Goal: Entertainment & Leisure: Consume media (video, audio)

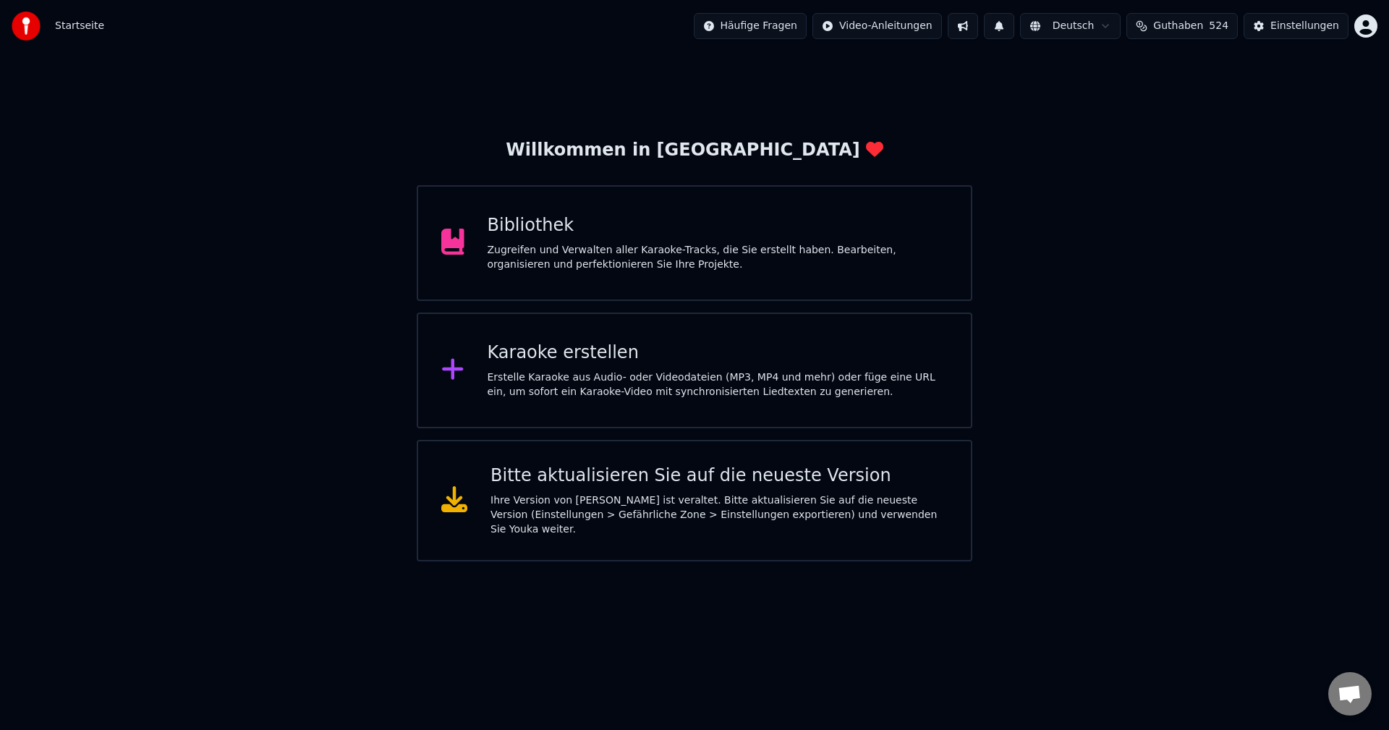
click at [539, 228] on div "Bibliothek" at bounding box center [718, 225] width 461 height 23
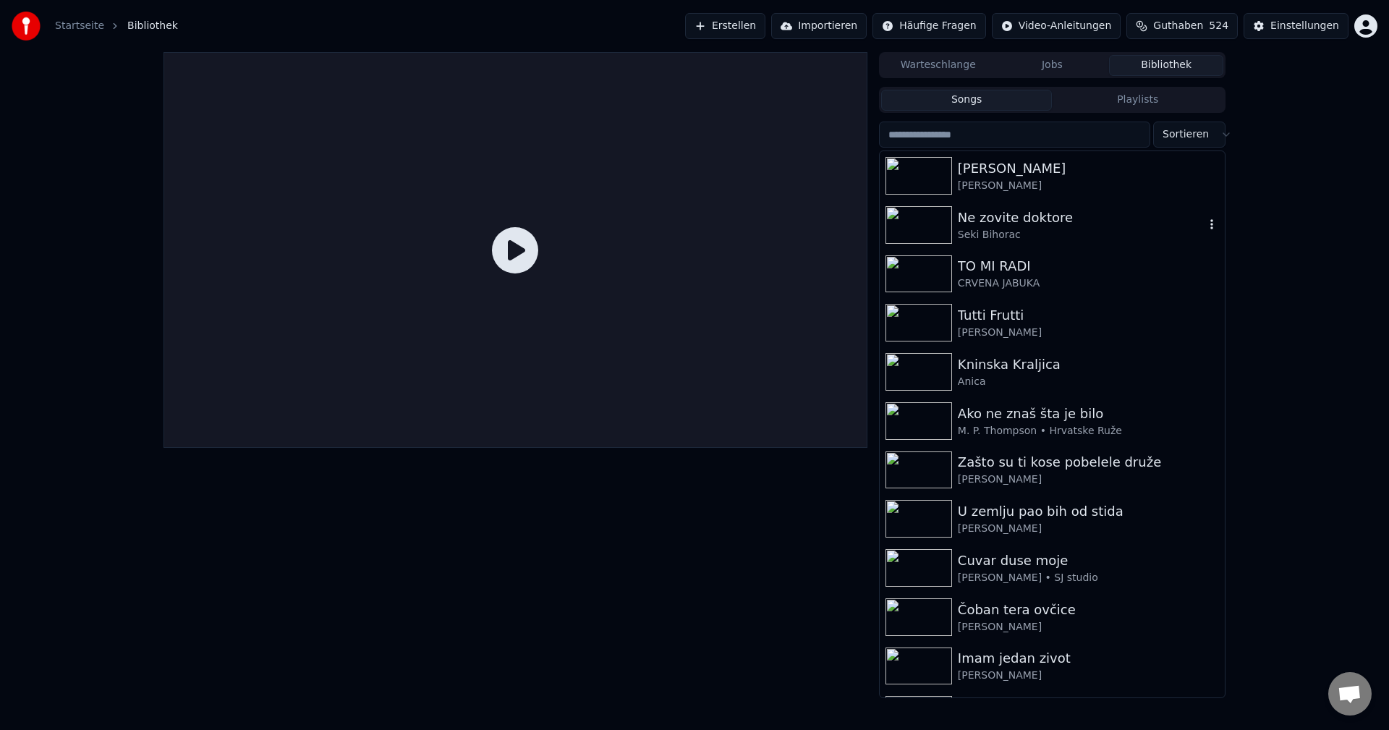
click at [923, 224] on img at bounding box center [919, 225] width 67 height 38
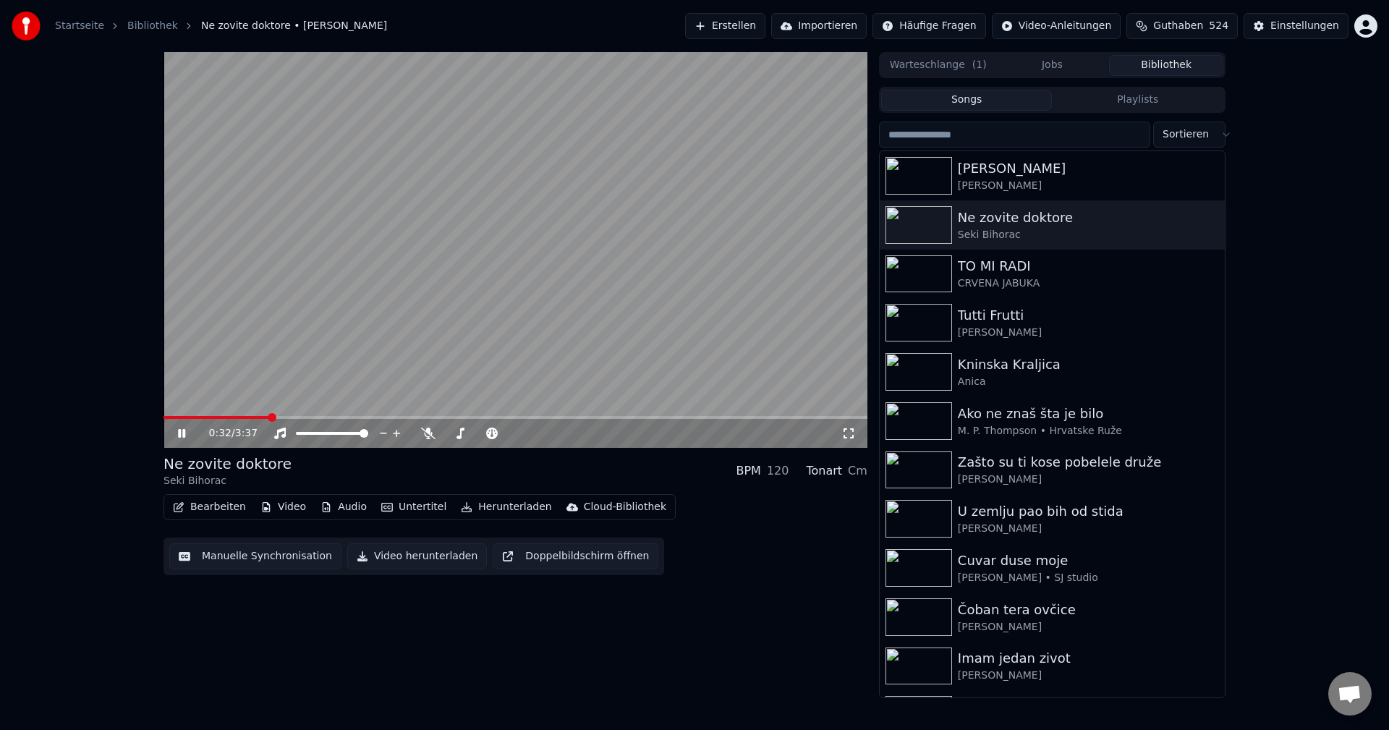
click at [195, 415] on video at bounding box center [516, 250] width 704 height 396
click at [199, 419] on span at bounding box center [181, 417] width 35 height 3
click at [423, 355] on video at bounding box center [516, 250] width 704 height 396
click at [230, 420] on div "0:12 / 3:37" at bounding box center [516, 433] width 704 height 29
click at [228, 417] on span at bounding box center [516, 417] width 704 height 3
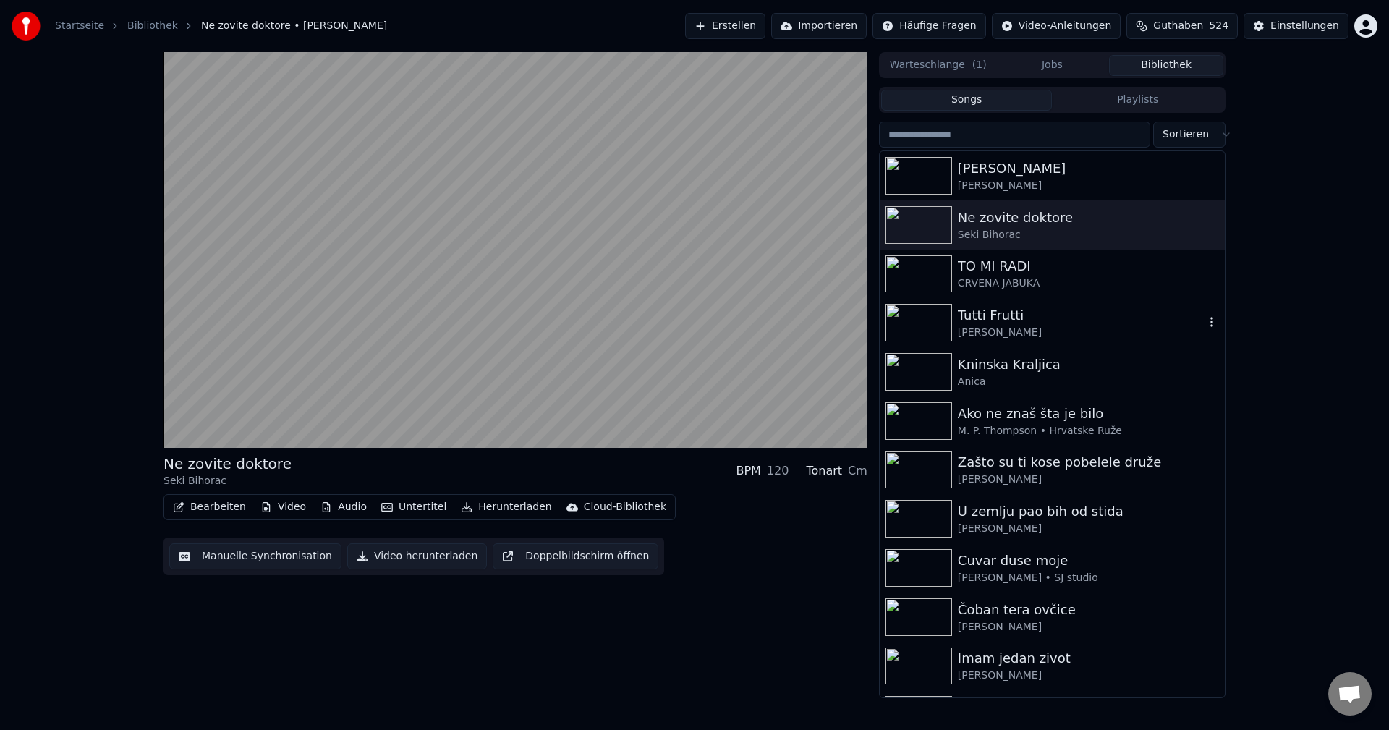
click at [922, 321] on img at bounding box center [919, 323] width 67 height 38
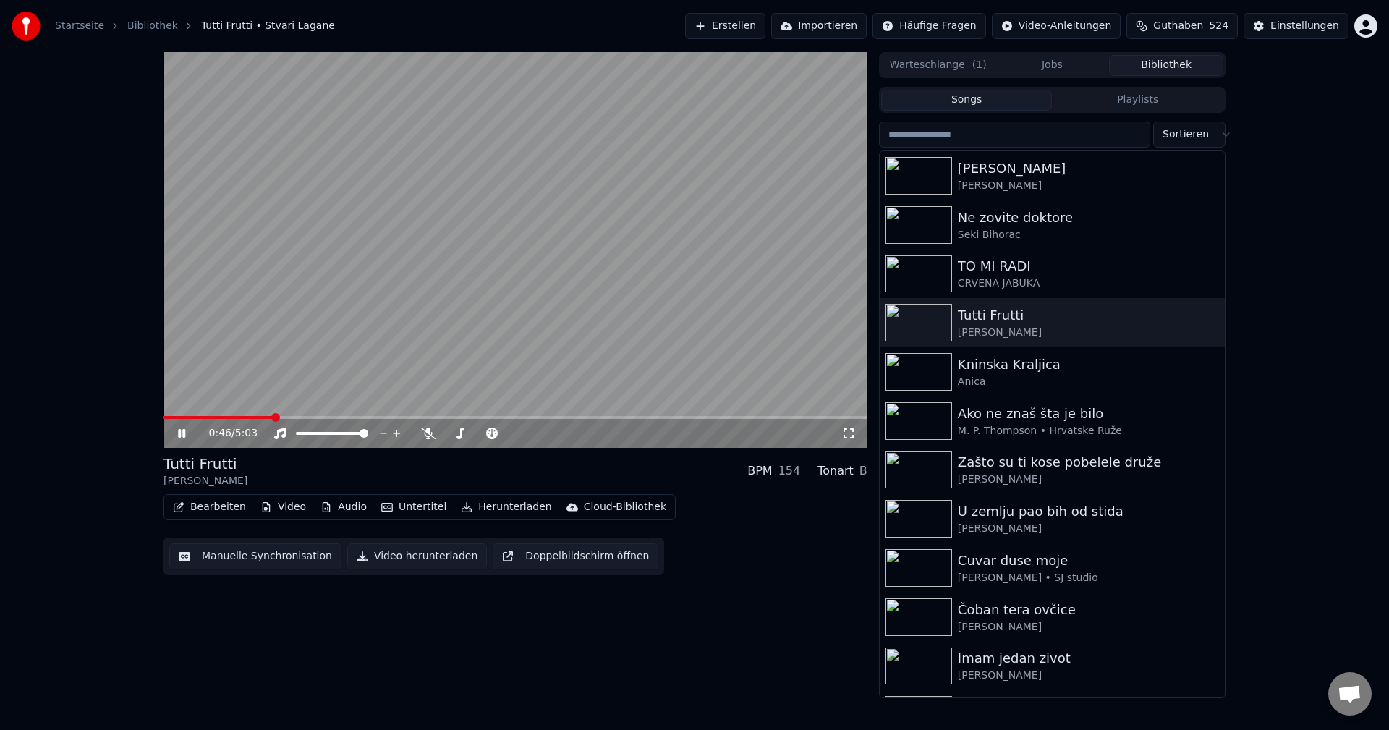
click at [188, 419] on span at bounding box center [218, 417] width 109 height 3
click at [514, 417] on span at bounding box center [516, 417] width 704 height 3
click at [545, 417] on span at bounding box center [516, 417] width 704 height 3
click at [580, 417] on span at bounding box center [516, 417] width 704 height 3
click at [182, 420] on div "3:11 / 5:03" at bounding box center [516, 433] width 704 height 29
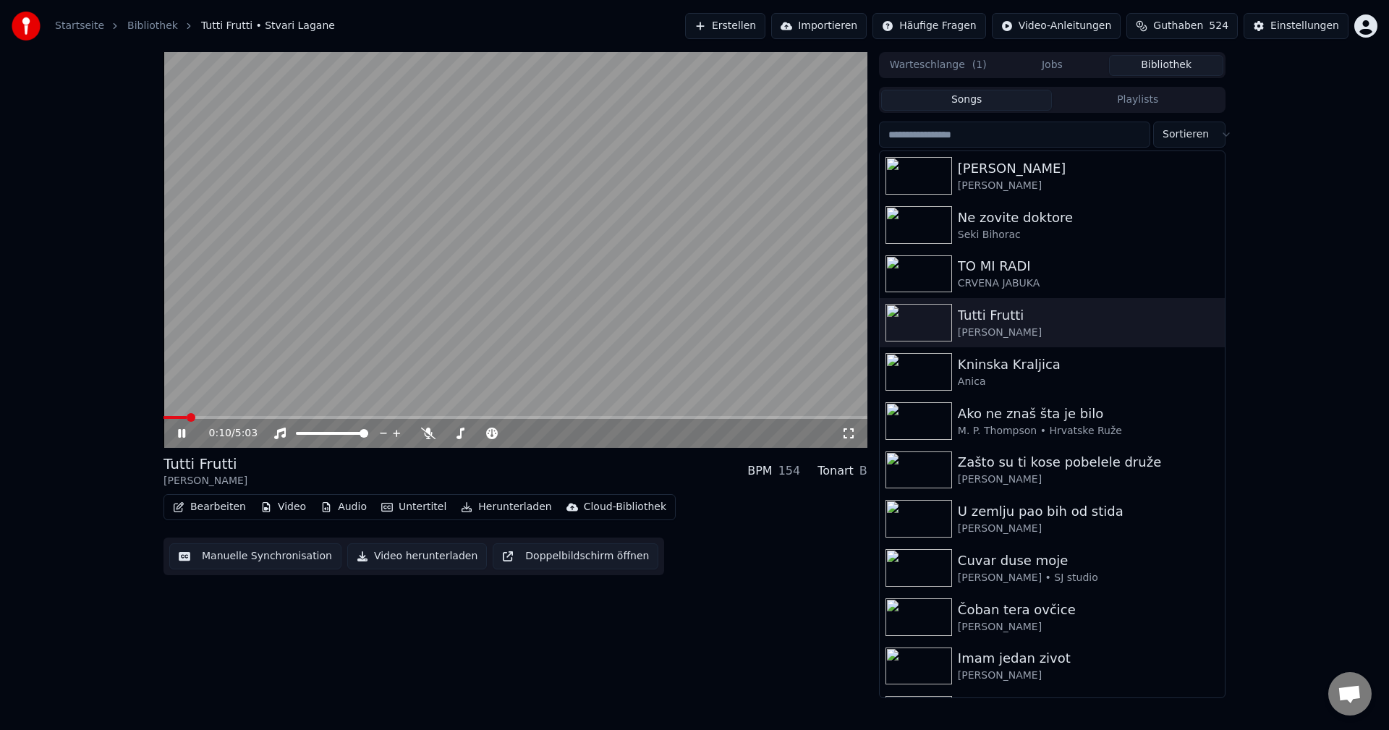
click at [186, 418] on span at bounding box center [175, 417] width 23 height 3
click at [216, 417] on span at bounding box center [516, 417] width 704 height 3
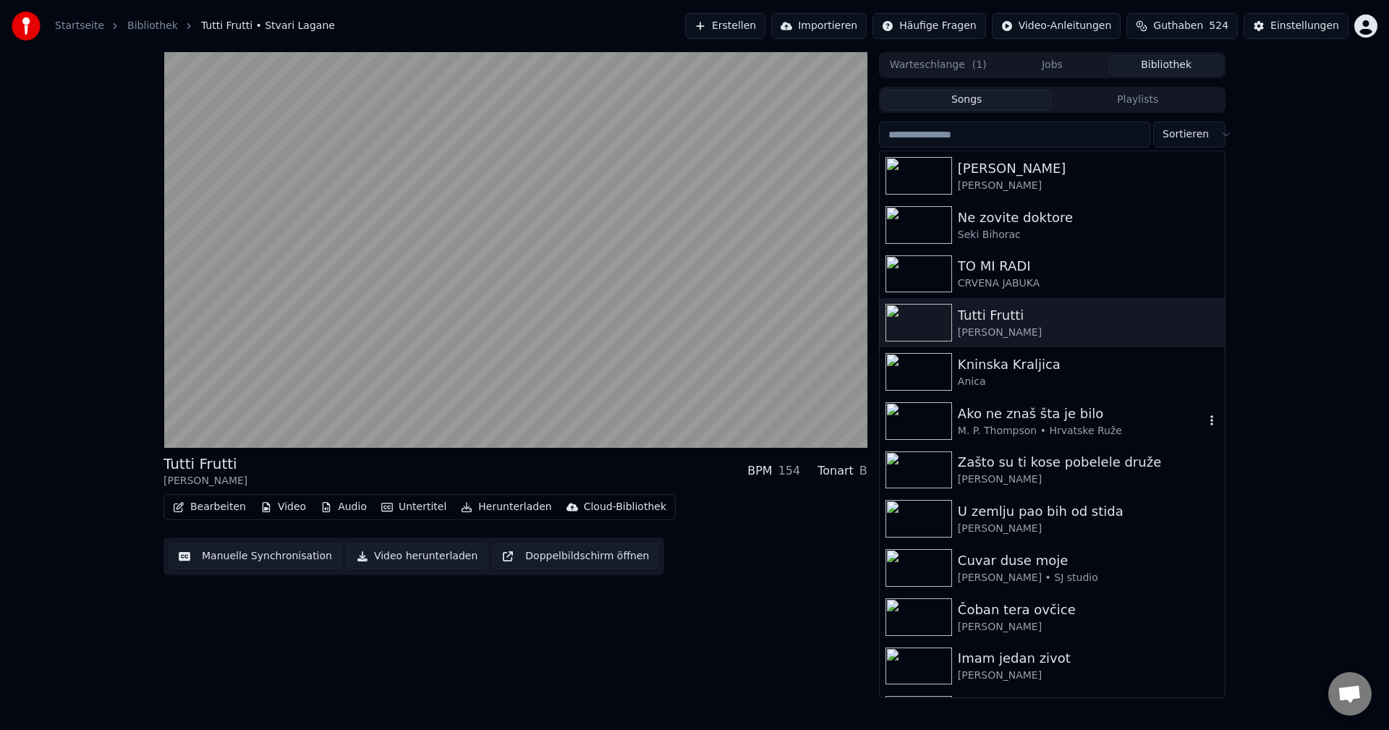
click at [924, 413] on img at bounding box center [919, 421] width 67 height 38
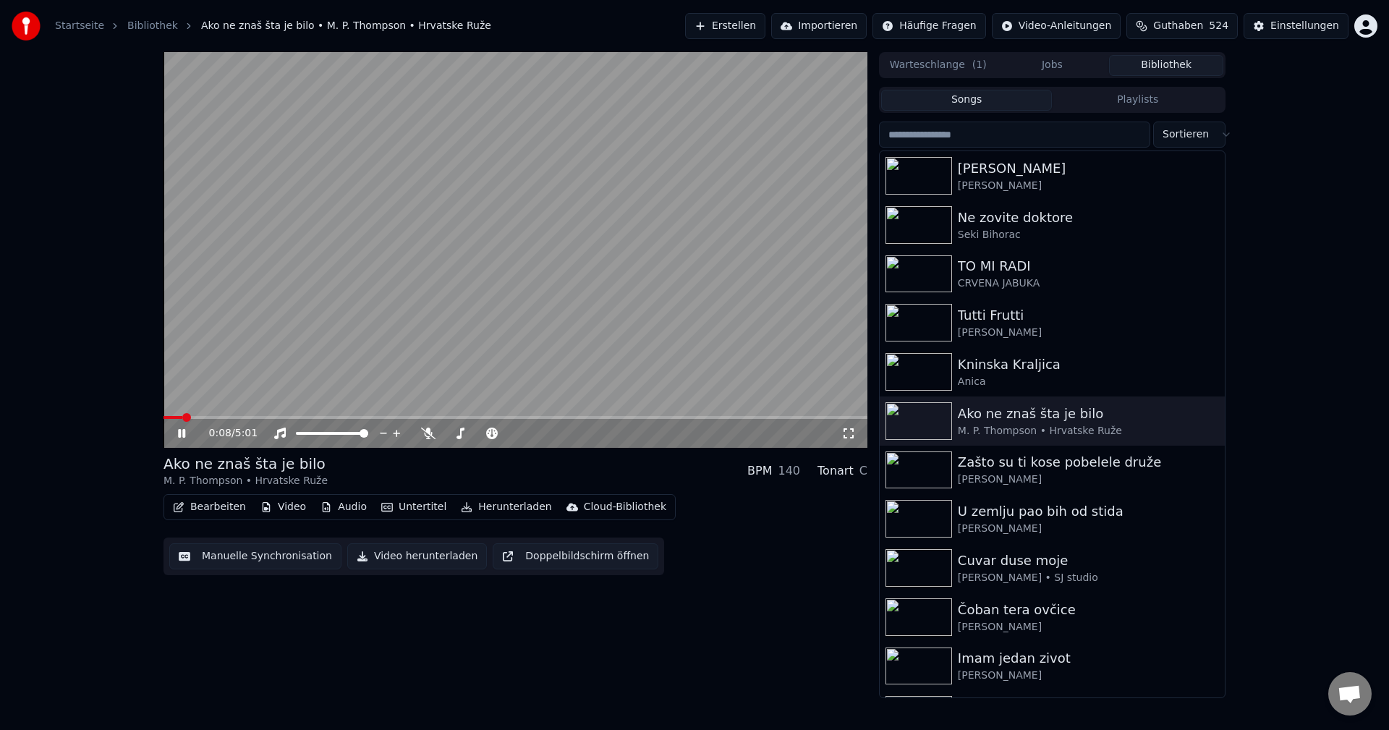
click at [182, 417] on span at bounding box center [173, 417] width 19 height 3
click at [163, 419] on div "0:08 / 5:01 Ako ne znaš šta je bilo M. P. Thompson • Hrvatske Ruže BPM 140 Tona…" at bounding box center [694, 375] width 1085 height 646
click at [164, 417] on span at bounding box center [164, 417] width 0 height 3
click at [165, 417] on span at bounding box center [189, 417] width 50 height 3
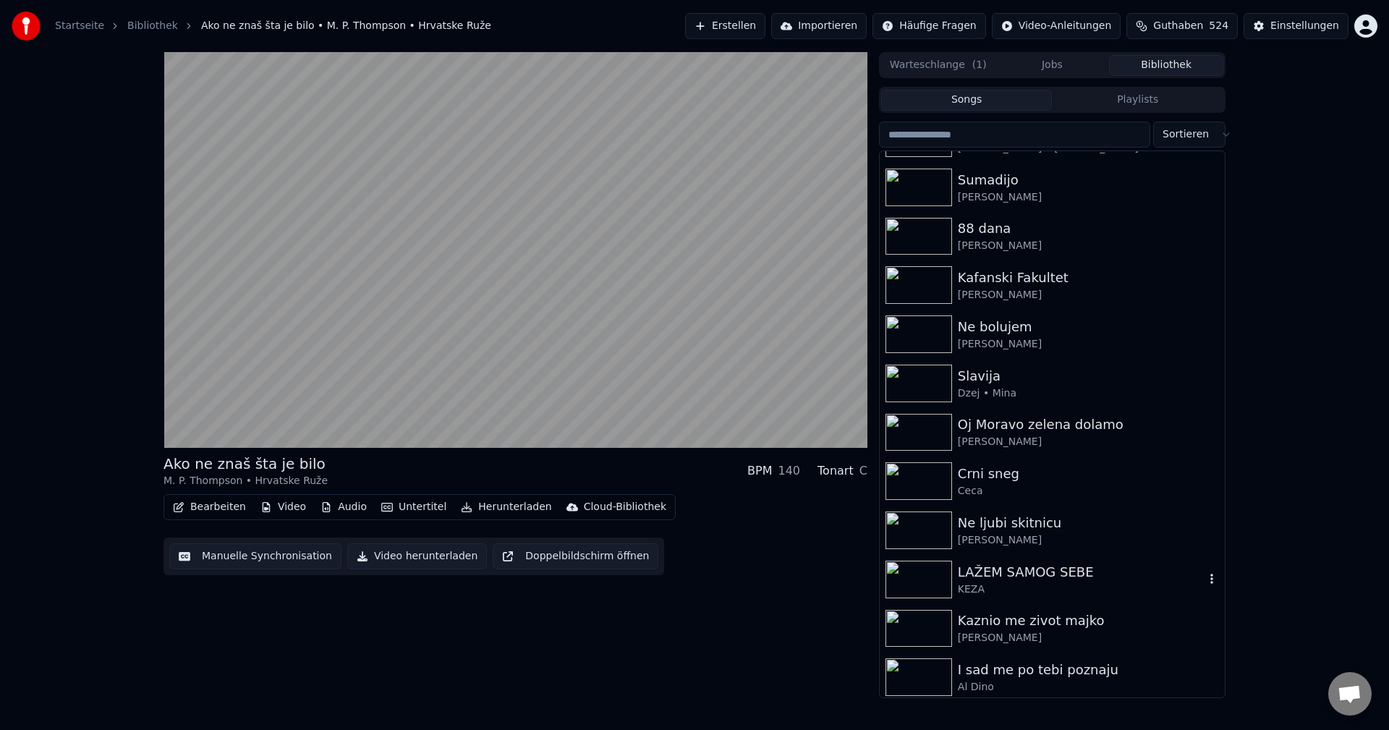
scroll to position [796, 0]
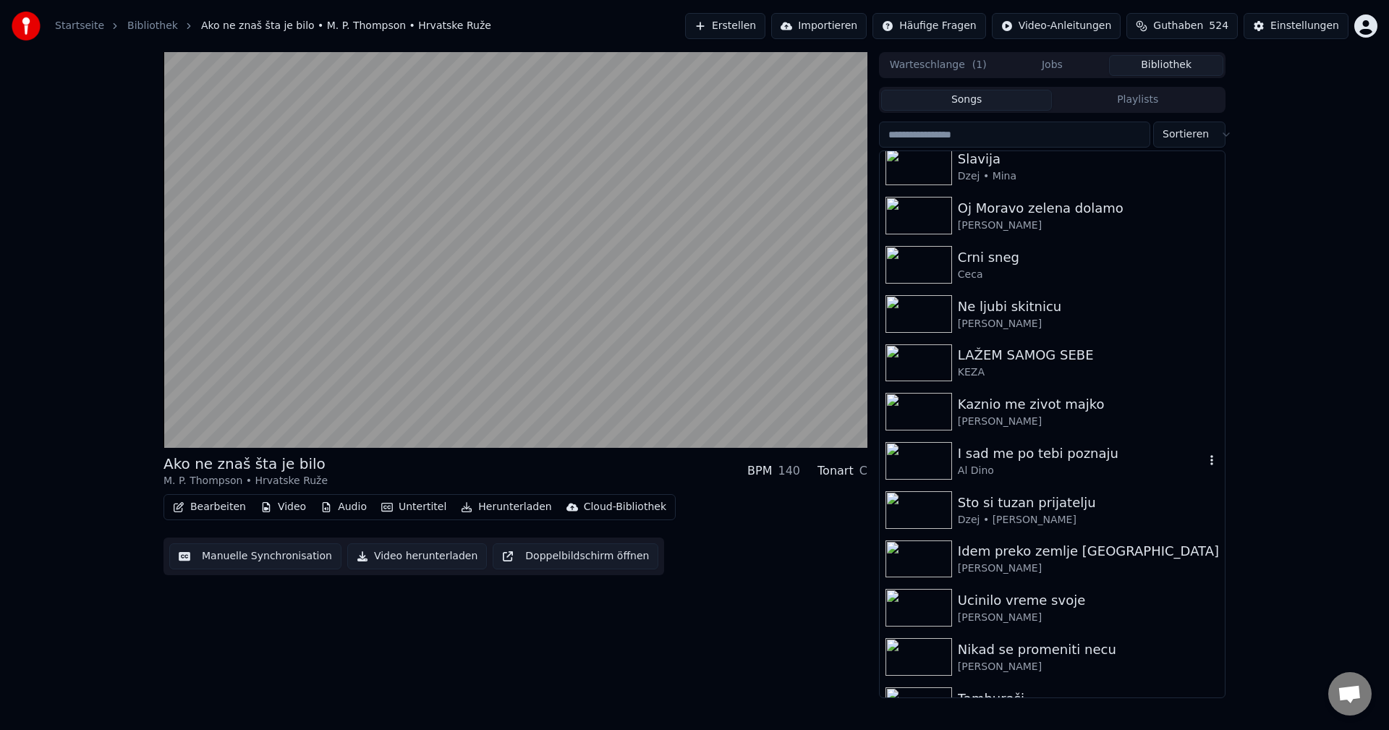
click at [926, 457] on img at bounding box center [919, 461] width 67 height 38
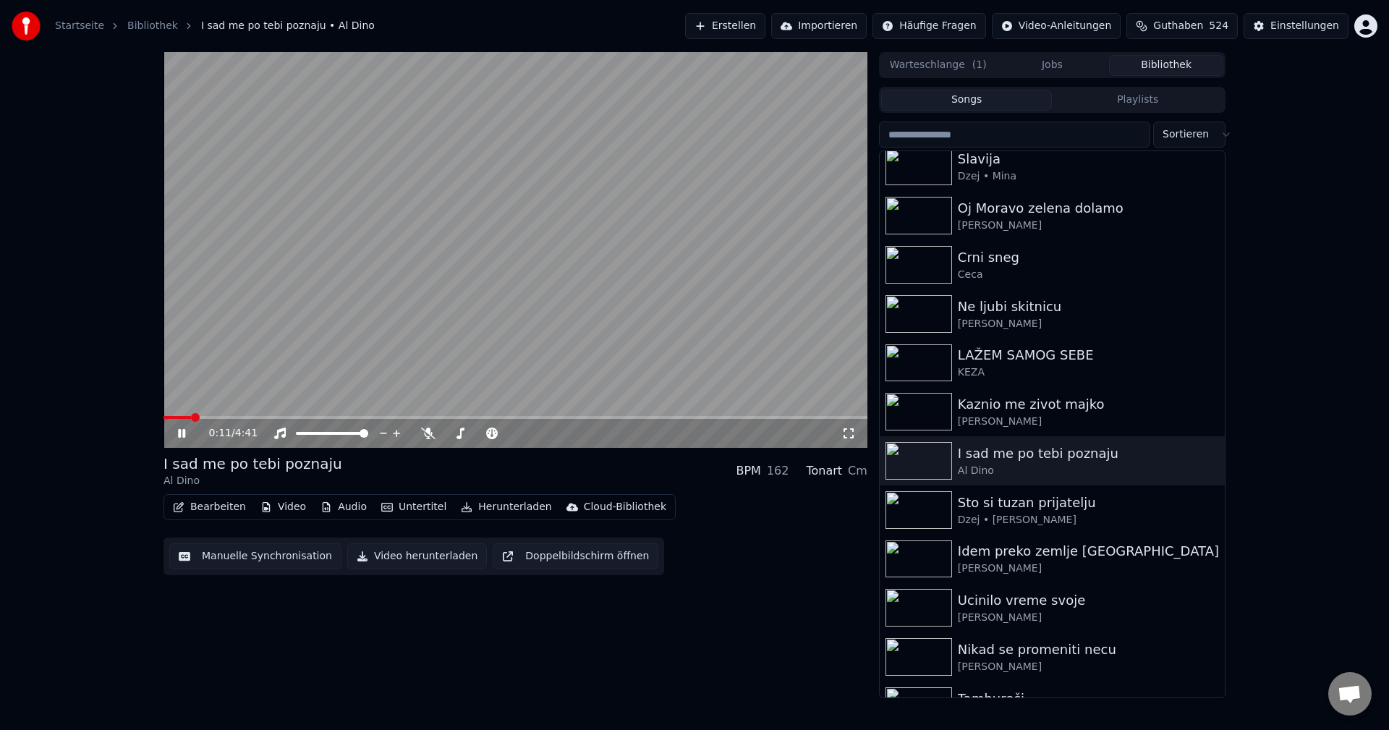
click at [190, 418] on span at bounding box center [177, 417] width 27 height 3
